Goal: Communication & Community: Answer question/provide support

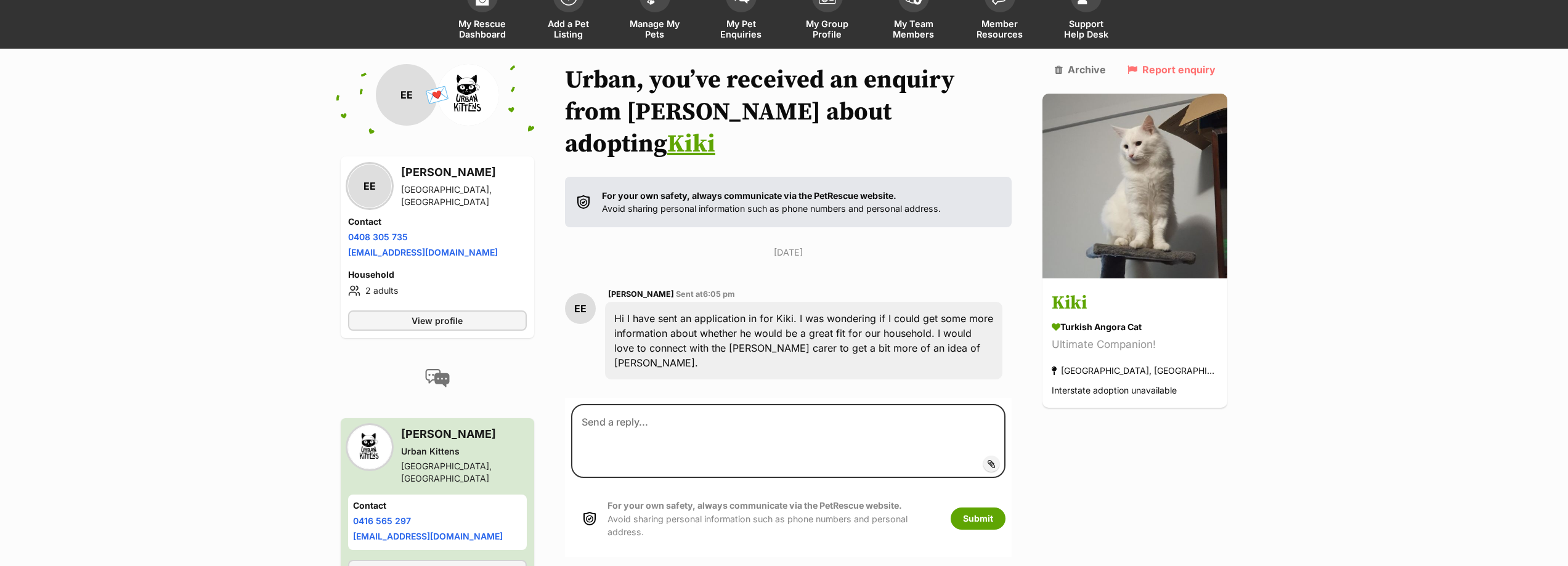
scroll to position [102, 0]
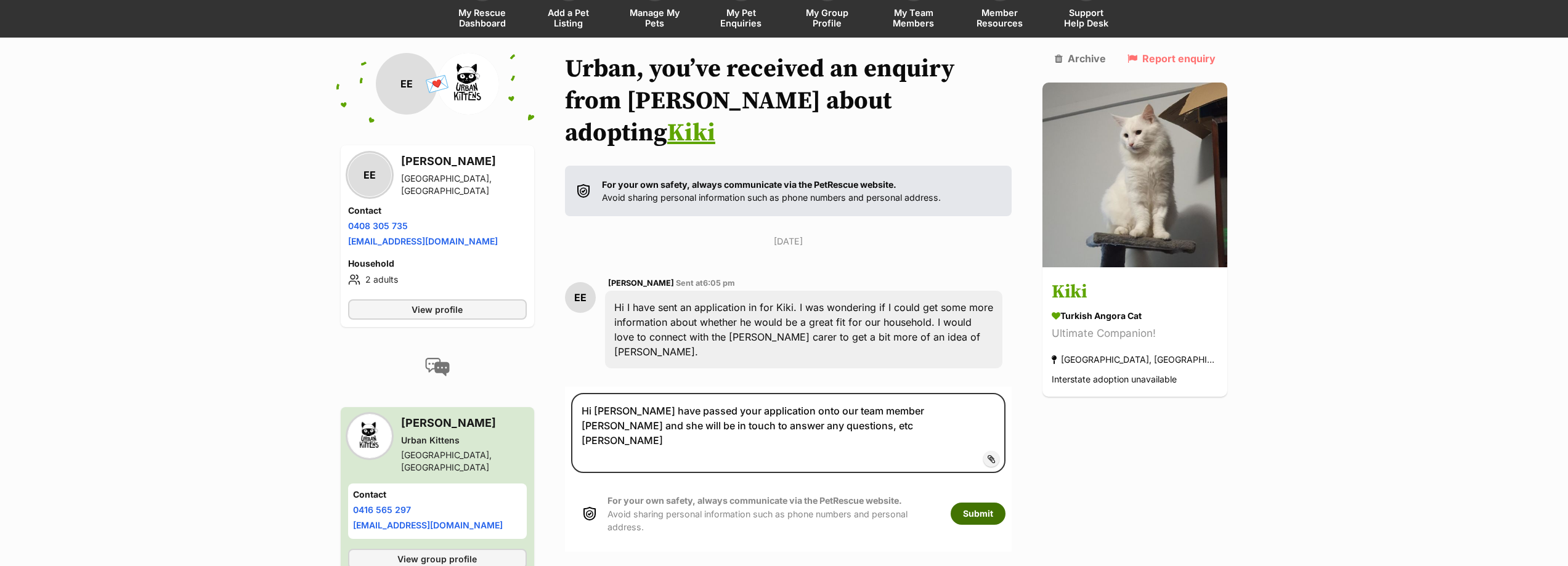
type textarea "Hi Emma I have passed your application onto our team member Aimee and she will …"
click at [1005, 503] on button "Submit" at bounding box center [978, 514] width 55 height 22
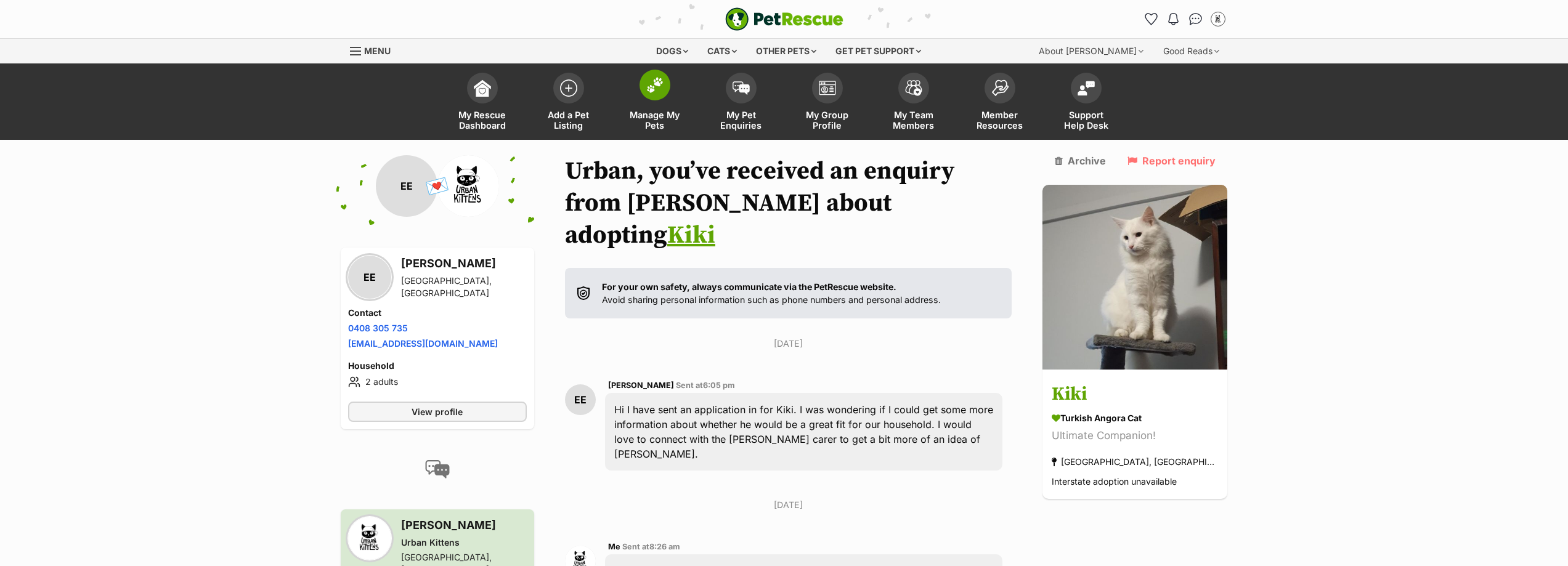
click at [634, 108] on link "Manage My Pets" at bounding box center [655, 103] width 86 height 73
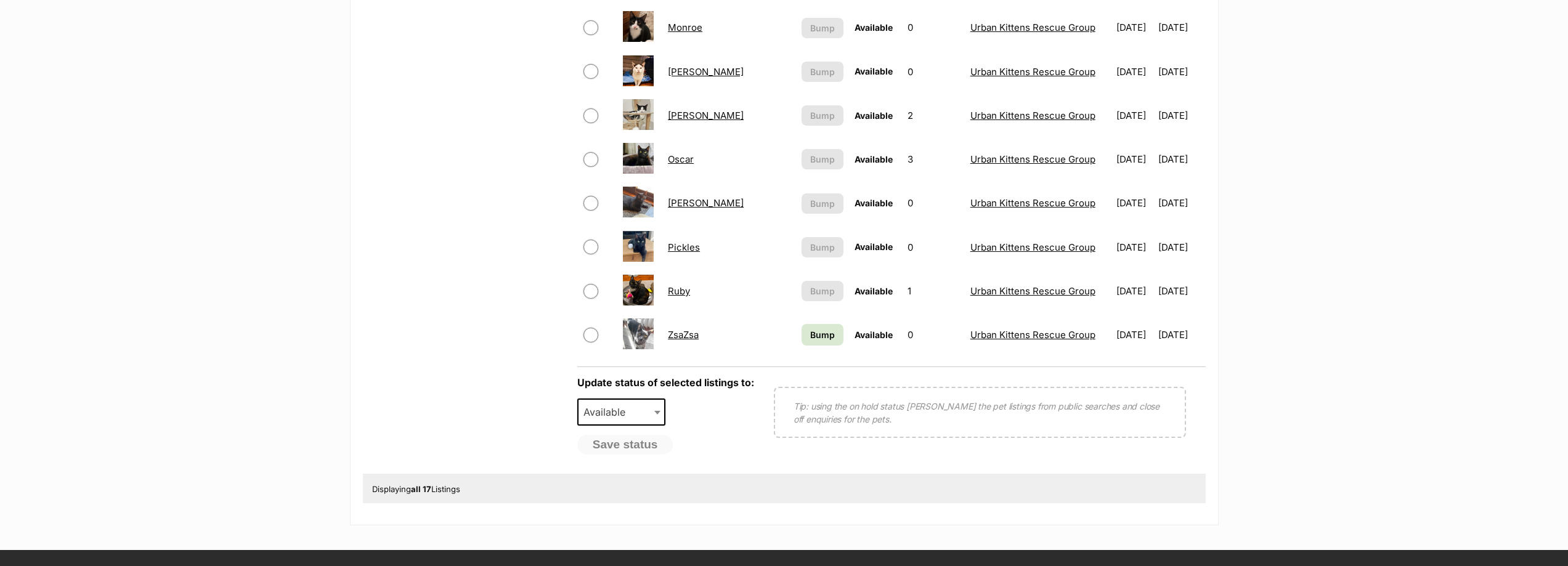
scroll to position [739, 0]
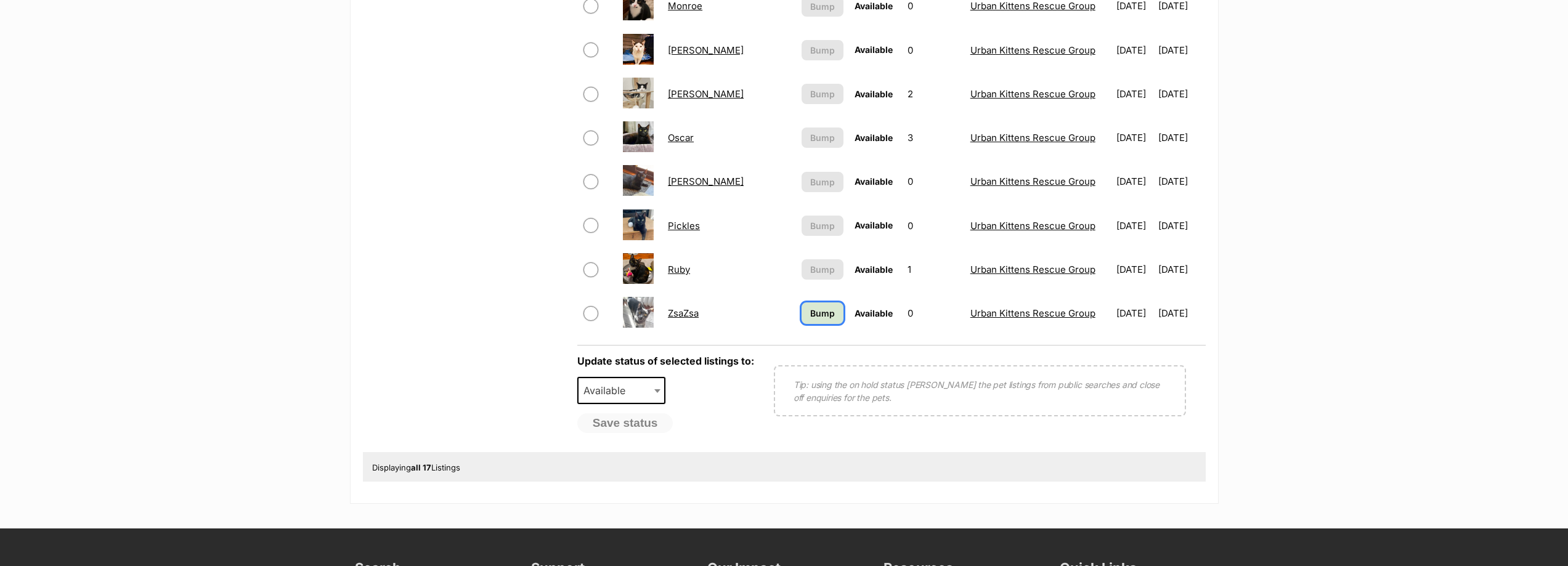
click at [810, 315] on span "Bump" at bounding box center [823, 313] width 25 height 13
